Goal: Task Accomplishment & Management: Complete application form

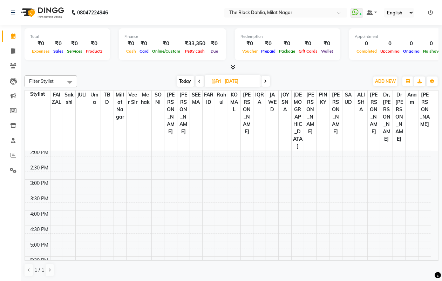
scroll to position [175, 0]
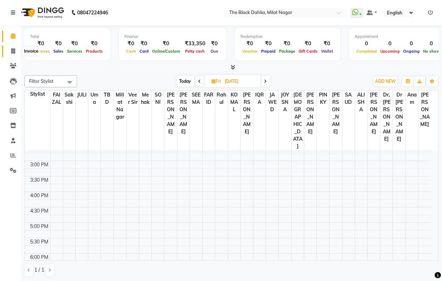
click at [16, 48] on span at bounding box center [13, 51] width 12 height 8
select select "service"
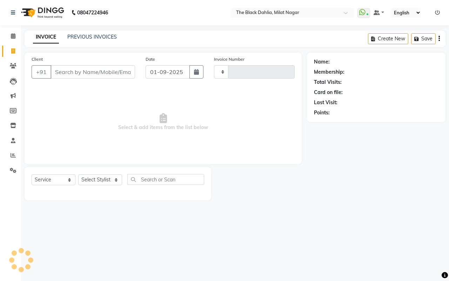
type input "1196"
select select "4335"
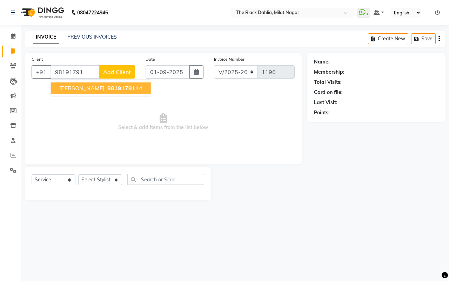
click at [107, 91] on span "98191791" at bounding box center [121, 87] width 28 height 7
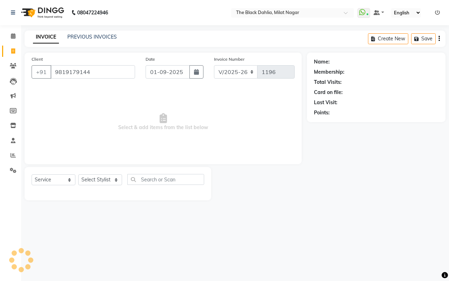
type input "9819179144"
select select "1: Object"
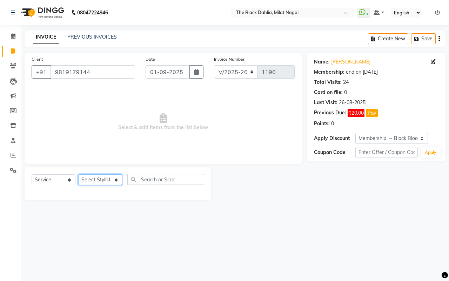
click at [99, 174] on select "Select Stylist [PERSON_NAME] [PERSON_NAME] [PERSON_NAME] Dr [PERSON_NAME],[PERS…" at bounding box center [100, 179] width 44 height 11
select select "34615"
click at [78, 174] on select "Select Stylist [PERSON_NAME] [PERSON_NAME] [PERSON_NAME] Dr [PERSON_NAME],[PERS…" at bounding box center [100, 179] width 44 height 11
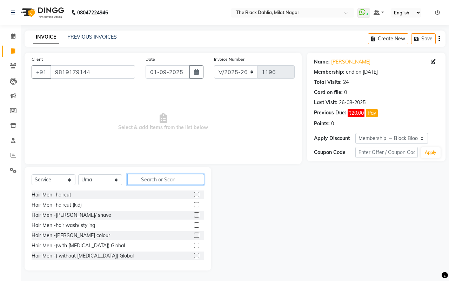
click at [182, 179] on input "text" at bounding box center [165, 179] width 77 height 11
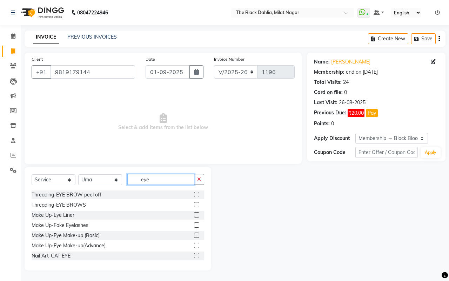
type input "eye"
click at [194, 207] on label at bounding box center [196, 204] width 5 height 5
click at [194, 207] on input "checkbox" at bounding box center [196, 205] width 5 height 5
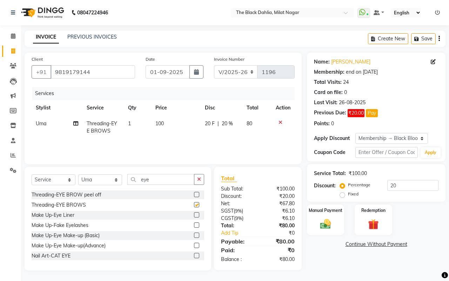
checkbox input "false"
click at [165, 178] on input "eye" at bounding box center [160, 179] width 67 height 11
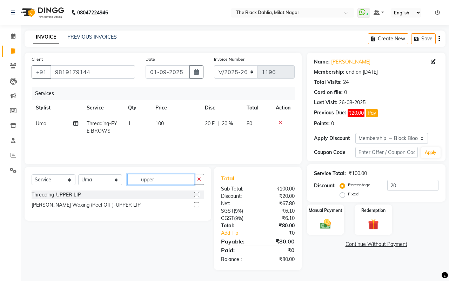
type input "upper"
click at [197, 196] on label at bounding box center [196, 194] width 5 height 5
click at [197, 196] on input "checkbox" at bounding box center [196, 194] width 5 height 5
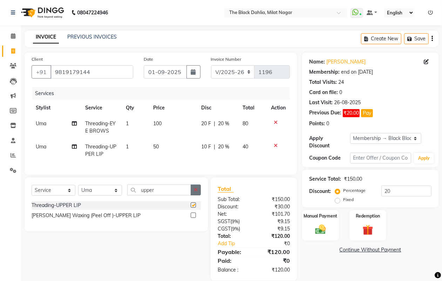
checkbox input "false"
drag, startPoint x: 164, startPoint y: 193, endPoint x: 102, endPoint y: 195, distance: 61.7
click at [102, 195] on div "Select Service Product Membership Package Voucher Prepaid Gift Card Select Styl…" at bounding box center [116, 192] width 169 height 16
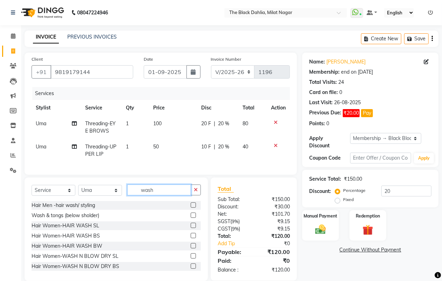
type input "wash"
click at [191, 238] on label at bounding box center [193, 235] width 5 height 5
click at [191, 238] on input "checkbox" at bounding box center [193, 235] width 5 height 5
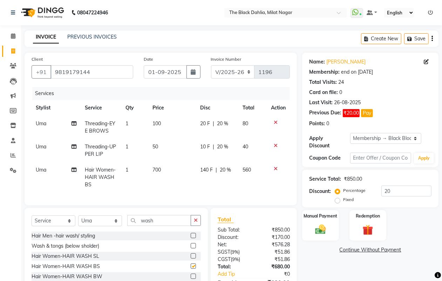
checkbox input "false"
click at [229, 144] on div "10 F | 20 %" at bounding box center [217, 146] width 34 height 7
select select "34615"
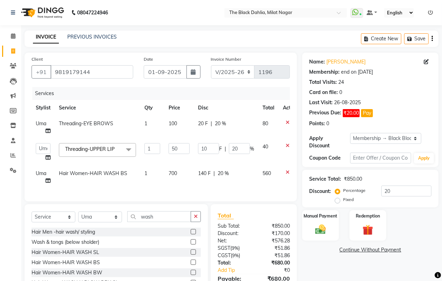
click at [229, 144] on input "20" at bounding box center [239, 148] width 21 height 11
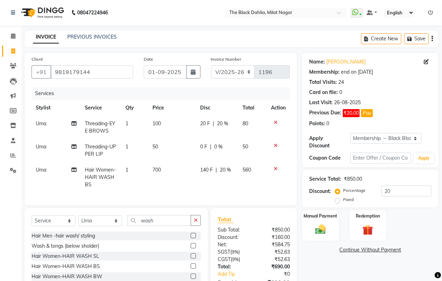
click at [234, 125] on td "20 F | 20 %" at bounding box center [217, 127] width 42 height 23
select select "34615"
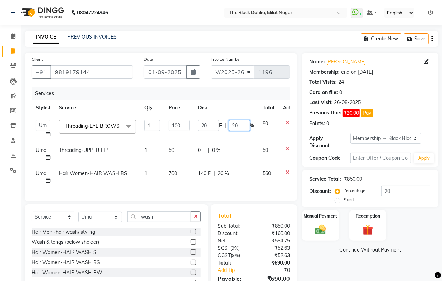
drag, startPoint x: 238, startPoint y: 125, endPoint x: 223, endPoint y: 123, distance: 16.0
click at [223, 123] on div "20 F | 20 %" at bounding box center [226, 125] width 56 height 11
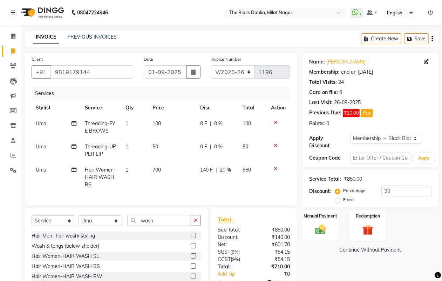
click at [245, 150] on tr "Uma Threading-UPPER LIP 1 50 0 F | 0 % 50" at bounding box center [161, 150] width 258 height 23
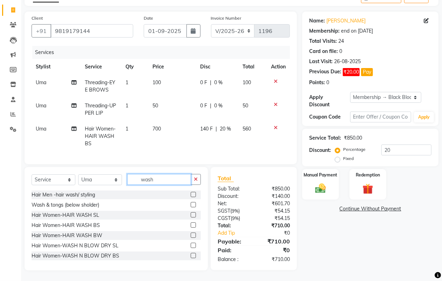
drag, startPoint x: 162, startPoint y: 184, endPoint x: 55, endPoint y: 176, distance: 107.2
click at [55, 176] on div "Select Service Product Membership Package Voucher Prepaid Gift Card Select Styl…" at bounding box center [116, 218] width 183 height 103
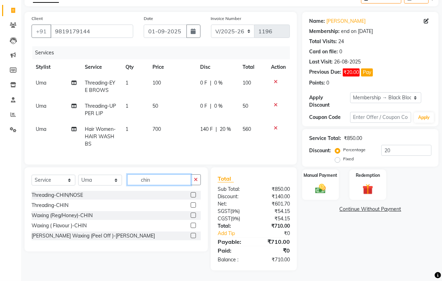
type input "chin"
click at [194, 197] on label at bounding box center [193, 194] width 5 height 5
click at [194, 197] on input "checkbox" at bounding box center [193, 195] width 5 height 5
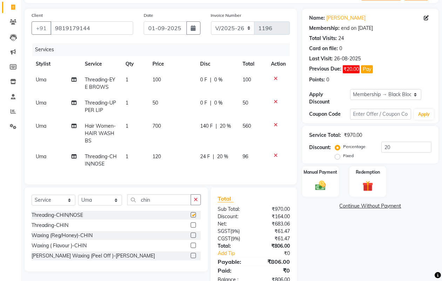
checkbox input "false"
click at [169, 150] on td "120" at bounding box center [172, 160] width 48 height 23
select select "34615"
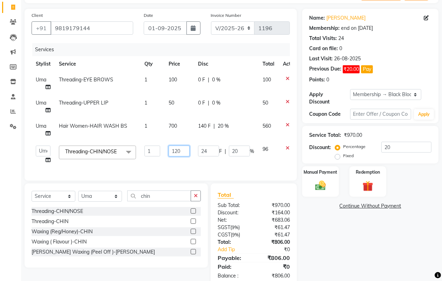
drag, startPoint x: 184, startPoint y: 151, endPoint x: 156, endPoint y: 147, distance: 28.3
click at [156, 147] on tr "[PERSON_NAME] [PERSON_NAME] [PERSON_NAME] Dr [PERSON_NAME],[PERSON_NAME] [PERSO…" at bounding box center [167, 154] width 270 height 27
type input "50"
click at [187, 169] on div "Services Stylist Service Qty Price Disc Total Action Uma Threading-EYE BROWS 1 …" at bounding box center [161, 108] width 258 height 130
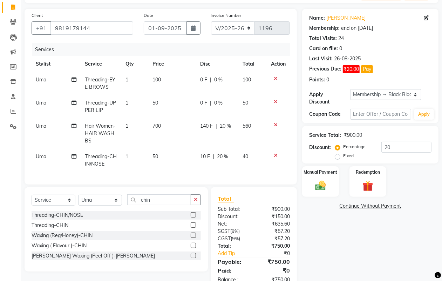
click at [236, 158] on td "10 F | 20 %" at bounding box center [217, 160] width 42 height 23
select select "34615"
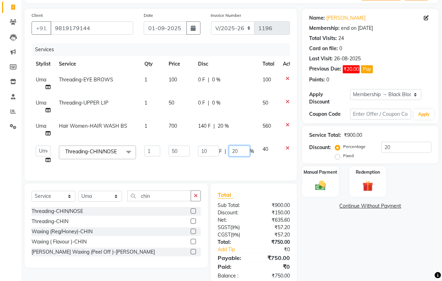
drag, startPoint x: 241, startPoint y: 149, endPoint x: 217, endPoint y: 143, distance: 25.0
click at [217, 143] on td "10 F | 20 %" at bounding box center [226, 154] width 64 height 27
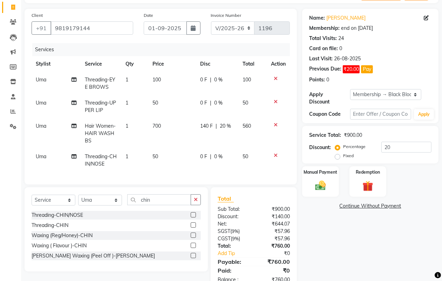
click at [236, 162] on td "0 F | 0 %" at bounding box center [217, 160] width 42 height 23
select select "34615"
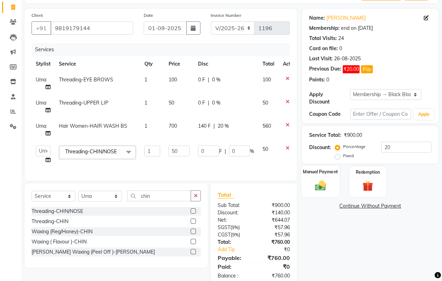
scroll to position [66, 0]
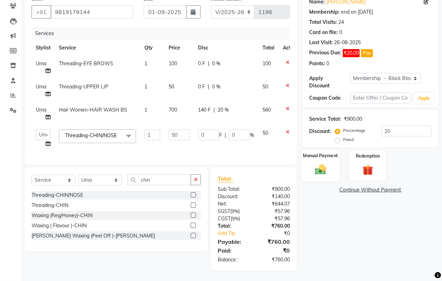
click at [309, 152] on label "Manual Payment" at bounding box center [320, 155] width 35 height 7
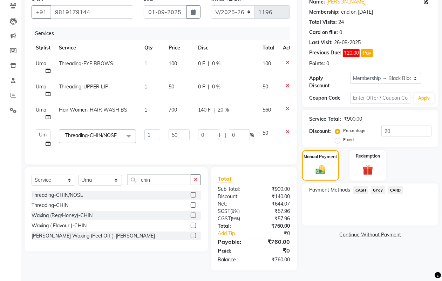
click at [361, 186] on span "CASH" at bounding box center [360, 190] width 15 height 8
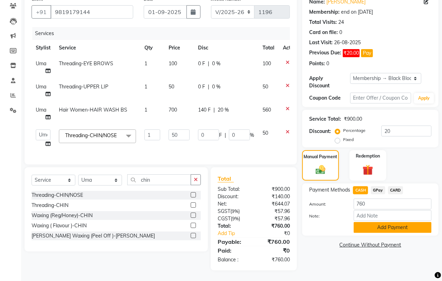
click at [387, 222] on button "Add Payment" at bounding box center [393, 227] width 78 height 11
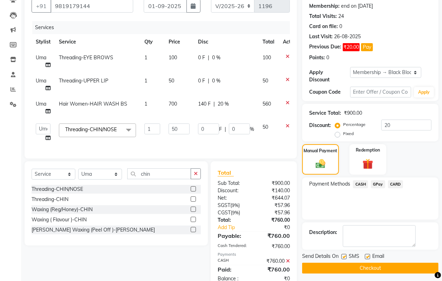
scroll to position [91, 0]
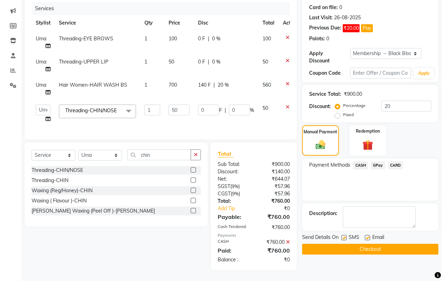
click at [388, 245] on button "Checkout" at bounding box center [370, 249] width 136 height 11
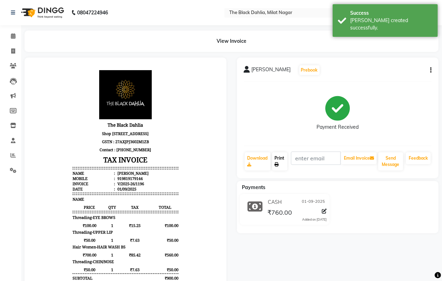
click at [281, 165] on link "Print" at bounding box center [279, 161] width 15 height 18
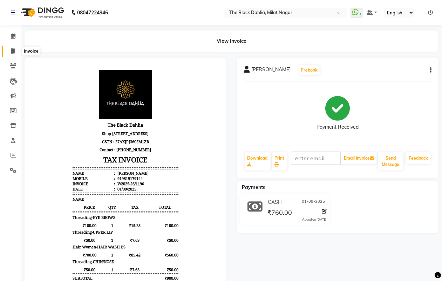
click at [16, 53] on span at bounding box center [13, 51] width 12 height 8
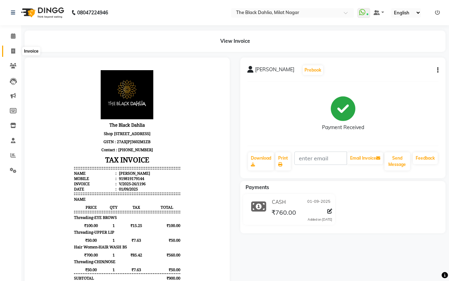
select select "4335"
select select "service"
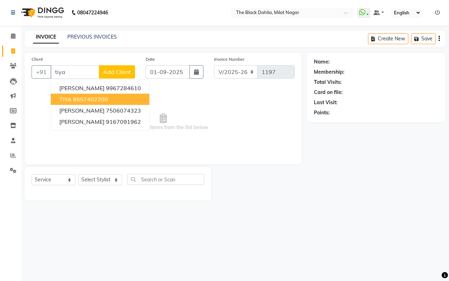
click at [119, 101] on button "TIYA 8657402200" at bounding box center [100, 99] width 98 height 11
type input "8657402200"
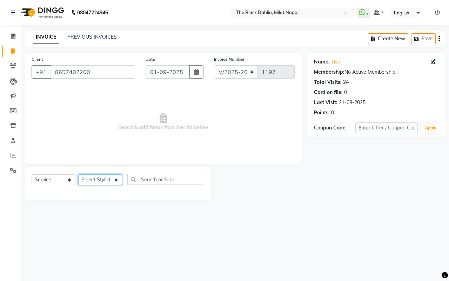
click at [113, 178] on select "Select Stylist [PERSON_NAME] [PERSON_NAME] [PERSON_NAME] Dr [PERSON_NAME],[PERS…" at bounding box center [100, 179] width 44 height 11
select select "34615"
click at [78, 174] on select "Select Stylist [PERSON_NAME] [PERSON_NAME] [PERSON_NAME] Dr [PERSON_NAME],[PERS…" at bounding box center [100, 179] width 44 height 11
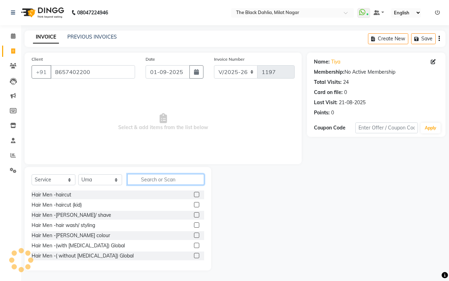
click at [153, 179] on input "text" at bounding box center [165, 179] width 77 height 11
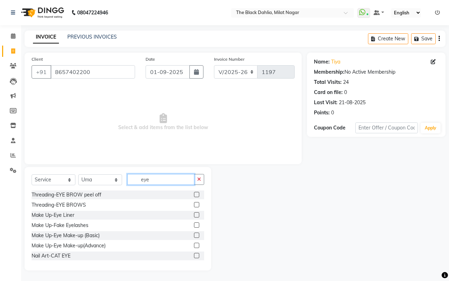
type input "eye"
click at [194, 205] on label at bounding box center [196, 204] width 5 height 5
click at [194, 205] on input "checkbox" at bounding box center [196, 205] width 5 height 5
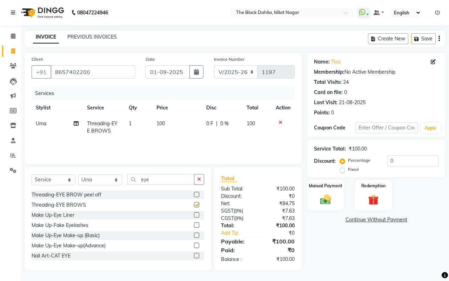
checkbox input "false"
drag, startPoint x: 169, startPoint y: 179, endPoint x: 95, endPoint y: 177, distance: 73.3
click at [95, 177] on div "Select Service Product Membership Package Voucher Prepaid Gift Card Select Styl…" at bounding box center [118, 182] width 172 height 16
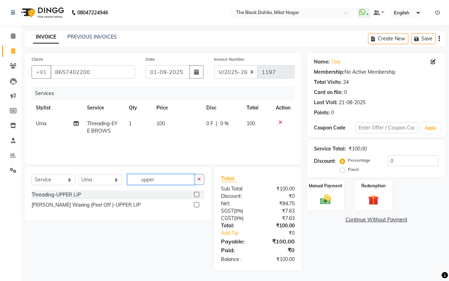
type input "upper"
click at [196, 193] on label at bounding box center [196, 194] width 5 height 5
click at [196, 193] on input "checkbox" at bounding box center [196, 194] width 5 height 5
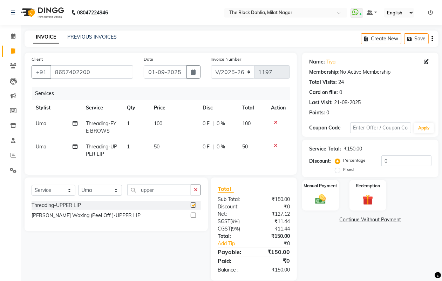
checkbox input "false"
drag, startPoint x: 178, startPoint y: 195, endPoint x: 84, endPoint y: 198, distance: 94.0
click at [84, 198] on div "Select Service Product Membership Package Voucher Prepaid Gift Card Select Styl…" at bounding box center [116, 192] width 169 height 16
type input "lower"
click at [192, 207] on label at bounding box center [193, 204] width 5 height 5
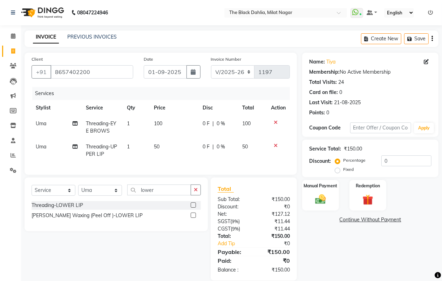
click at [192, 207] on input "checkbox" at bounding box center [193, 205] width 5 height 5
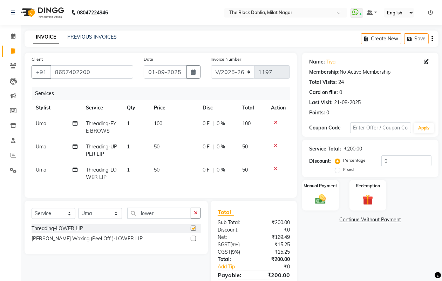
checkbox input "false"
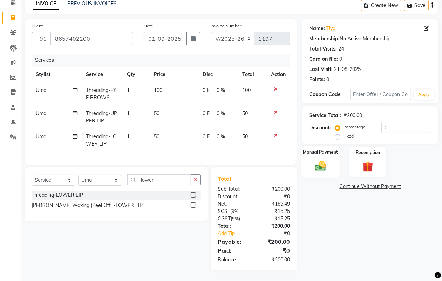
click at [323, 159] on img at bounding box center [321, 165] width 18 height 13
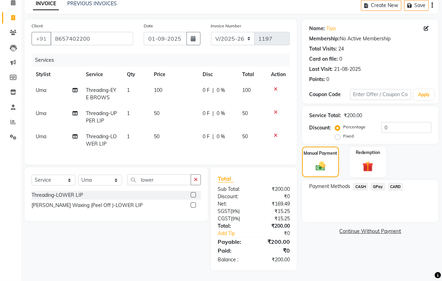
click at [375, 183] on span "GPay" at bounding box center [378, 187] width 14 height 8
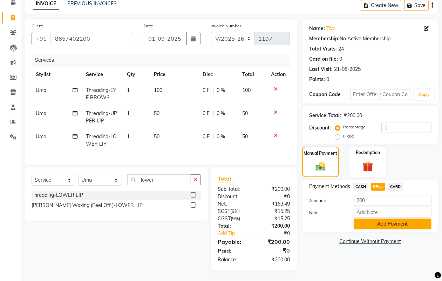
click at [391, 218] on button "Add Payment" at bounding box center [393, 223] width 78 height 11
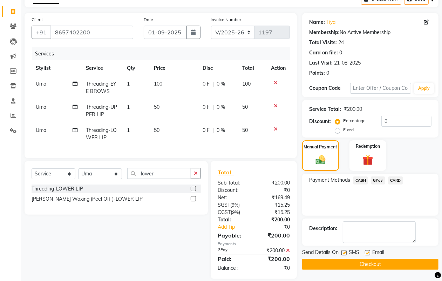
scroll to position [54, 0]
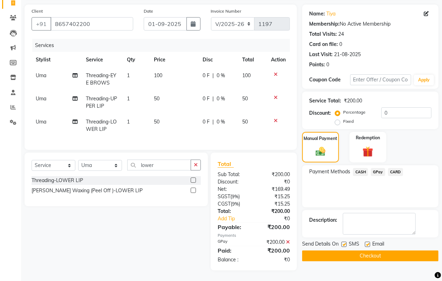
click at [387, 250] on button "Checkout" at bounding box center [370, 255] width 136 height 11
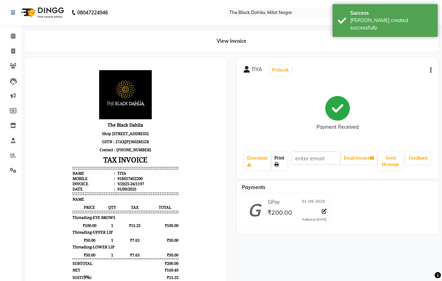
click at [278, 163] on icon at bounding box center [277, 164] width 4 height 4
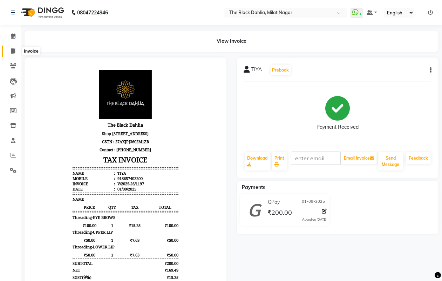
click at [11, 49] on icon at bounding box center [13, 50] width 4 height 5
select select "service"
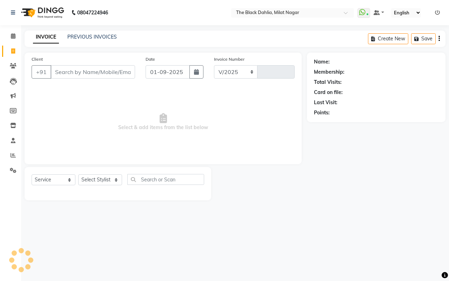
select select "4335"
type input "1198"
